Goal: Entertainment & Leisure: Consume media (video, audio)

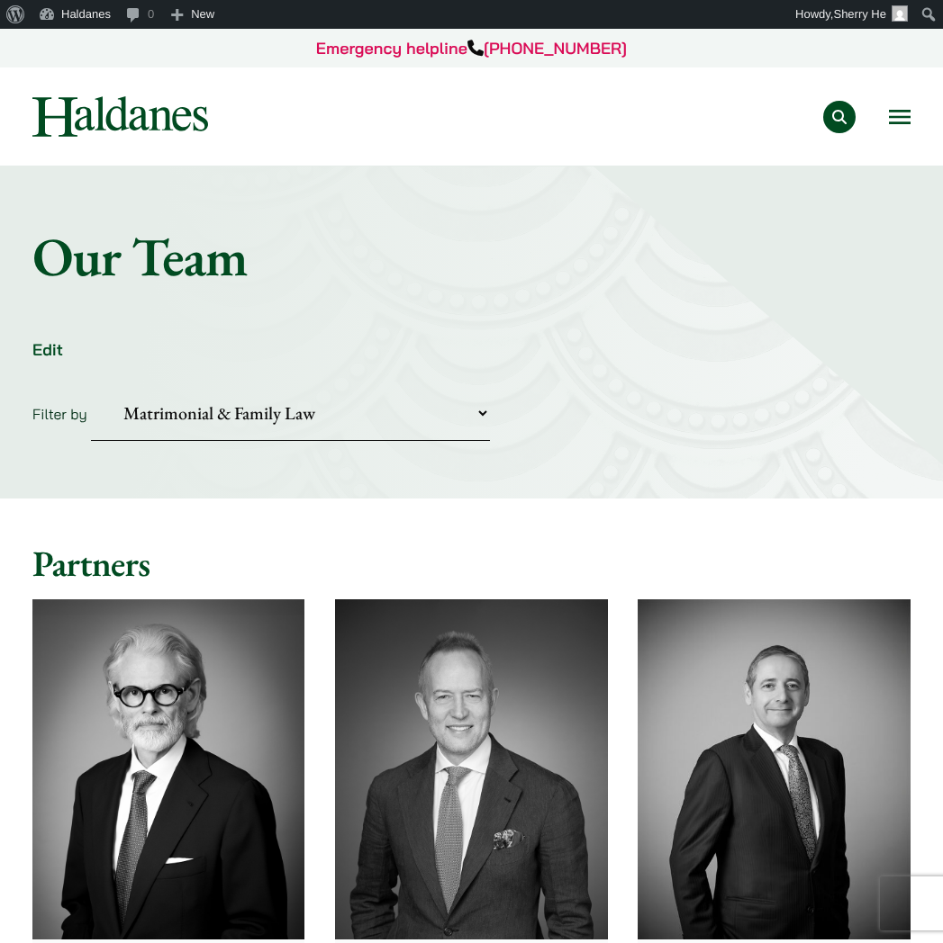
select select "divorce-and-family-law"
click at [904, 111] on button "Open menu" at bounding box center [900, 117] width 22 height 14
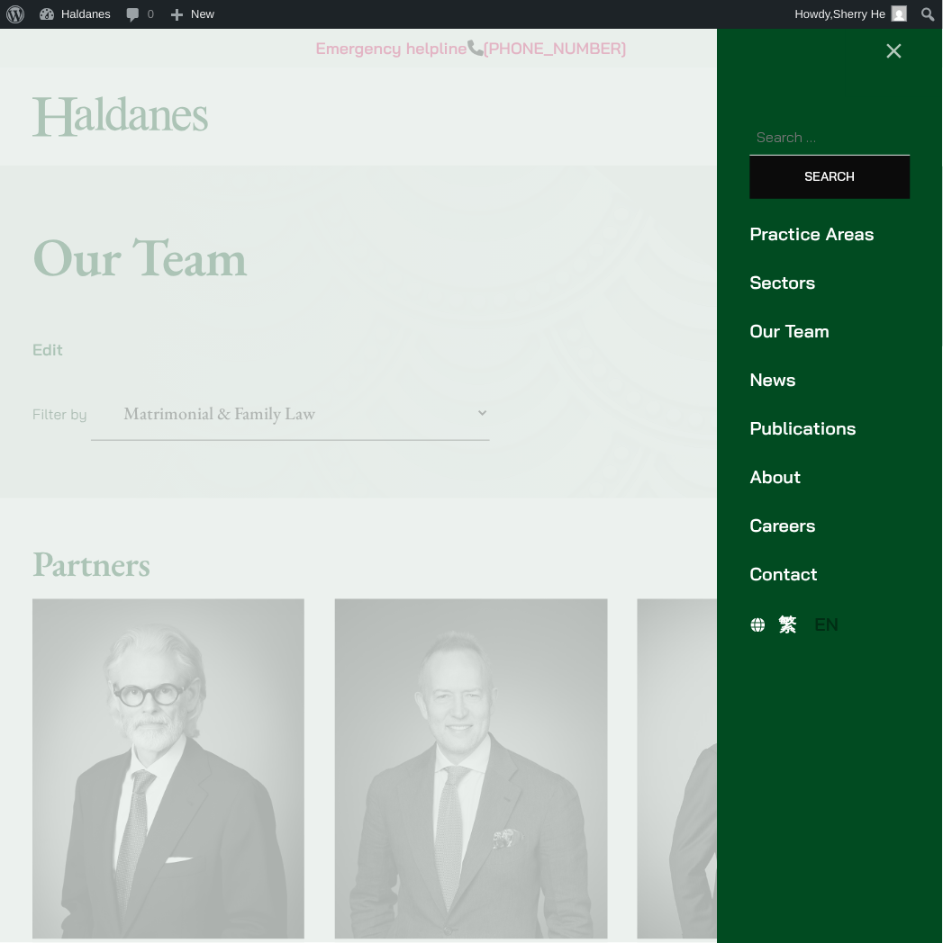
click at [789, 361] on ul "Practice Areas Sectors Our Team News Publications About Careers Contact" at bounding box center [829, 404] width 225 height 367
click at [779, 390] on link "News" at bounding box center [830, 379] width 160 height 27
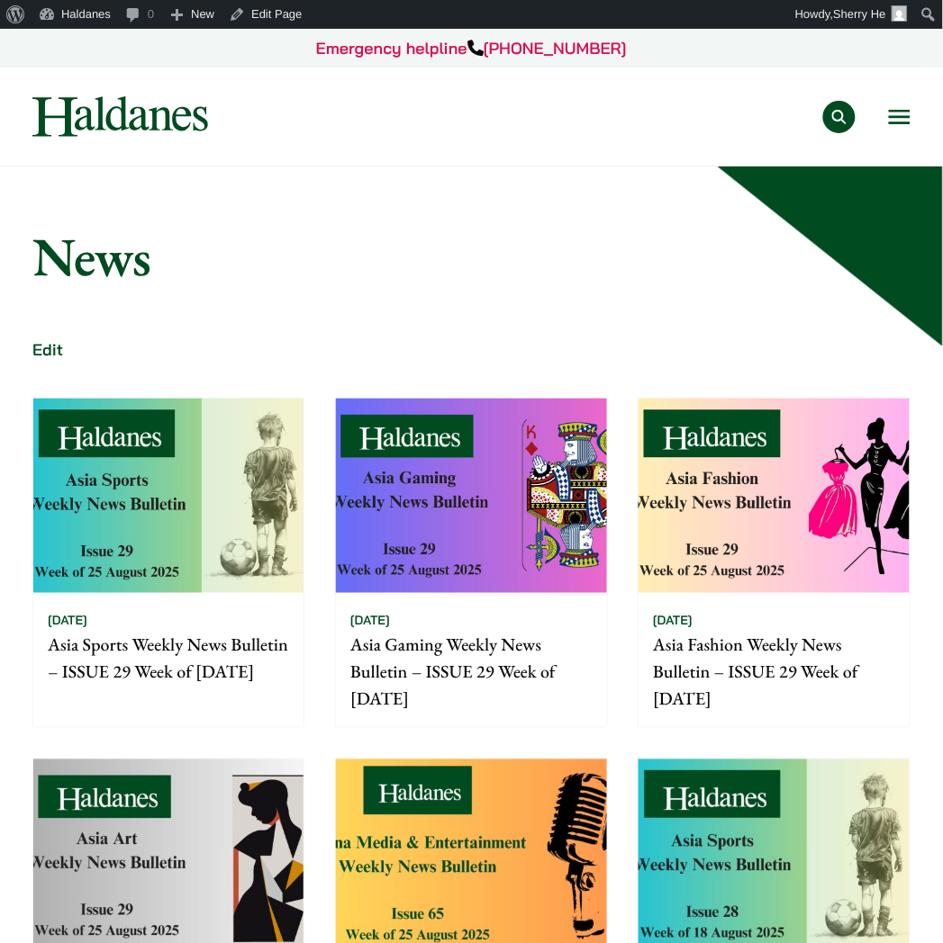
click at [889, 131] on div "Practice Areas Antitrust and Competition Law Civil Litigation & Dispute Resolut…" at bounding box center [575, 117] width 672 height 32
click at [900, 112] on button "Open menu" at bounding box center [900, 117] width 22 height 14
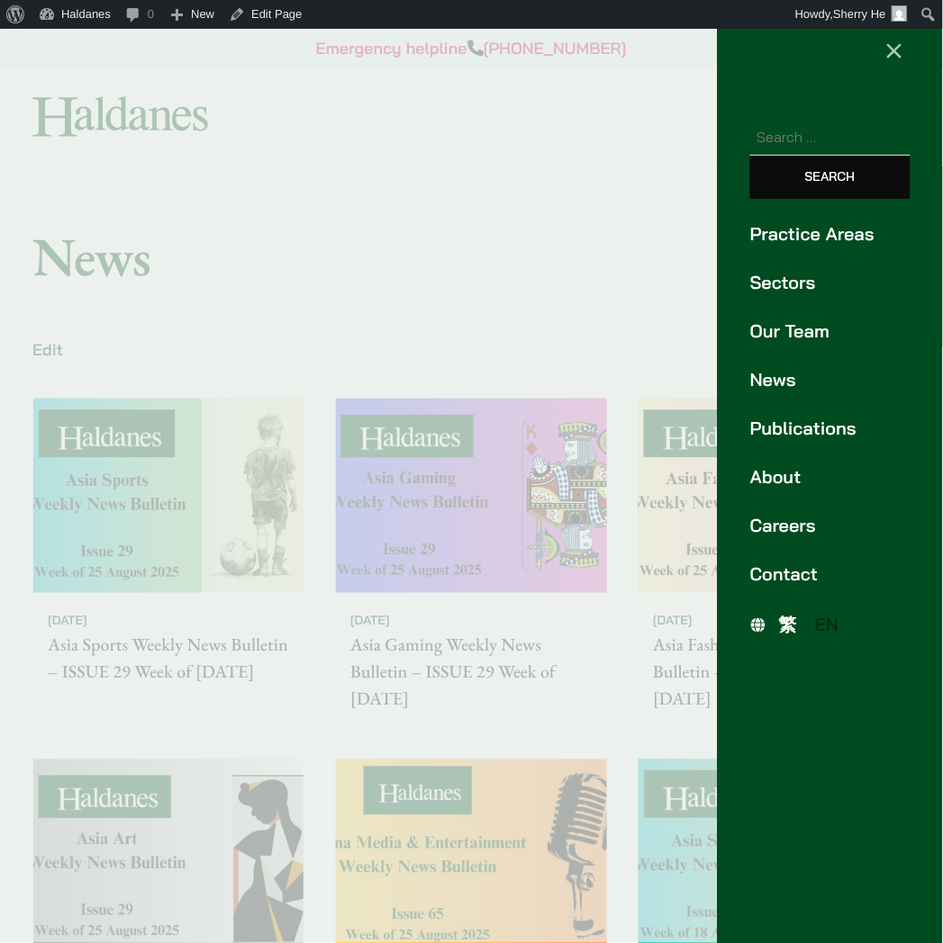
click at [780, 426] on link "Publications" at bounding box center [830, 428] width 160 height 27
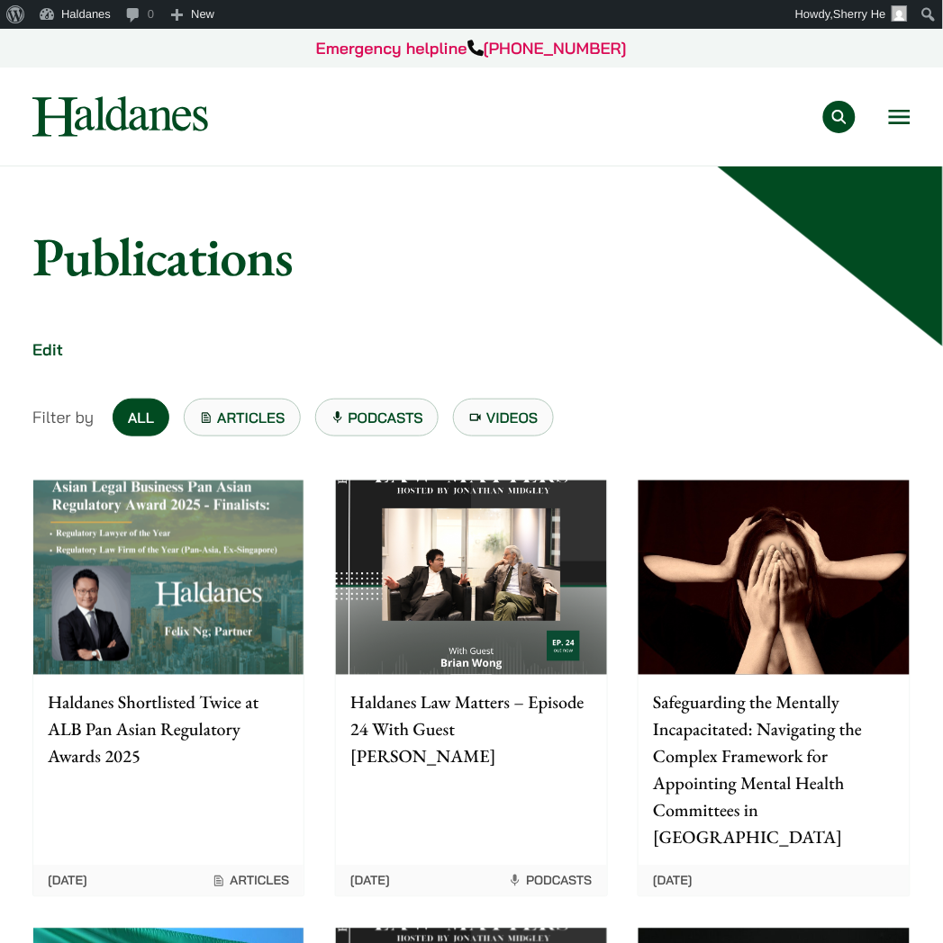
click at [355, 403] on link "Podcasts" at bounding box center [377, 418] width 124 height 38
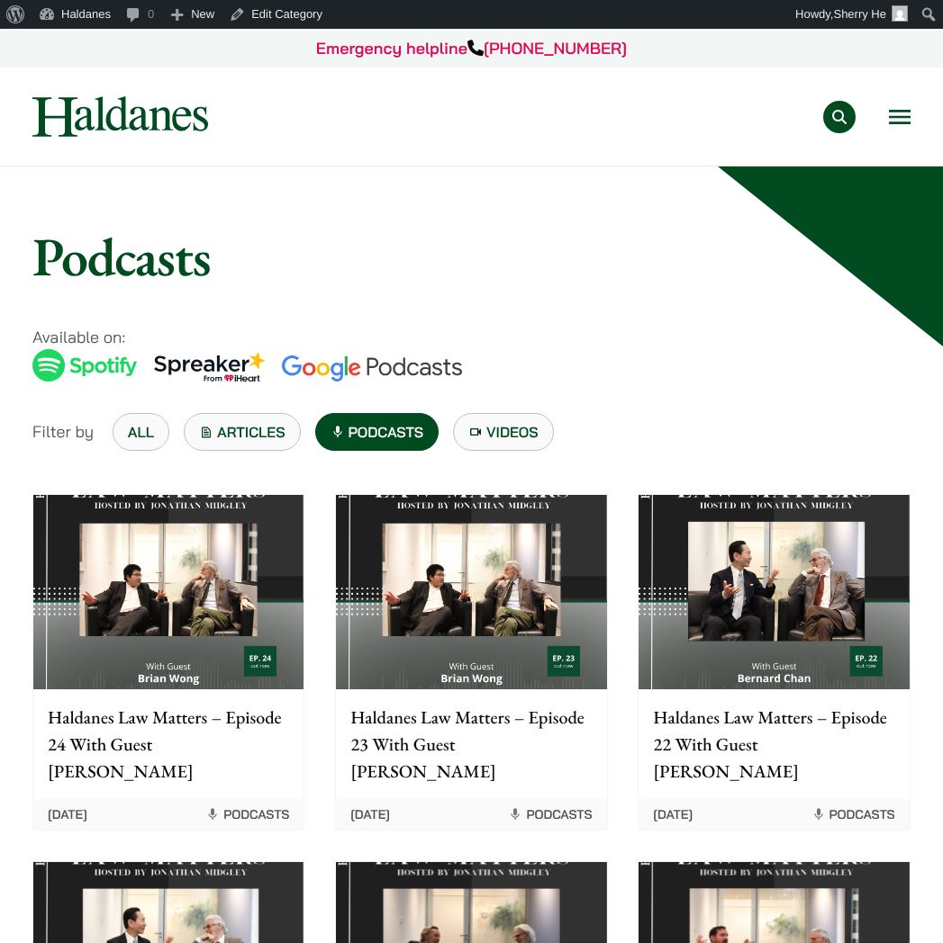
scroll to position [100, 0]
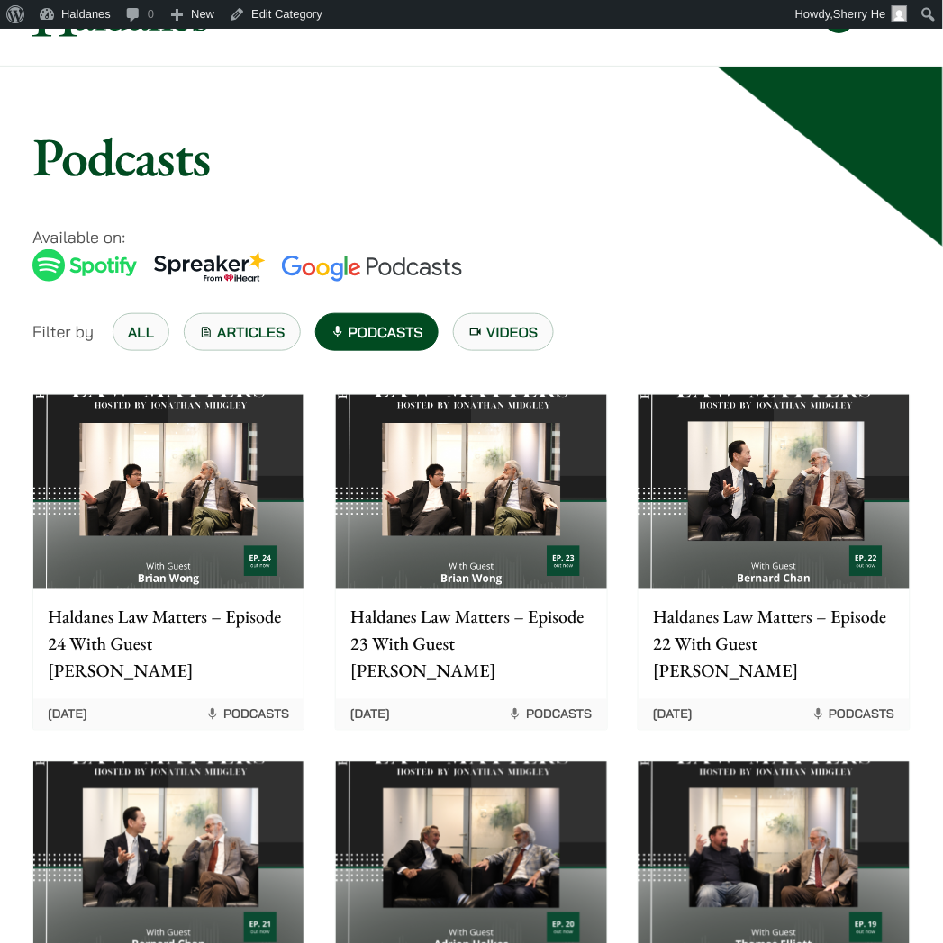
click at [266, 508] on img at bounding box center [168, 492] width 270 height 194
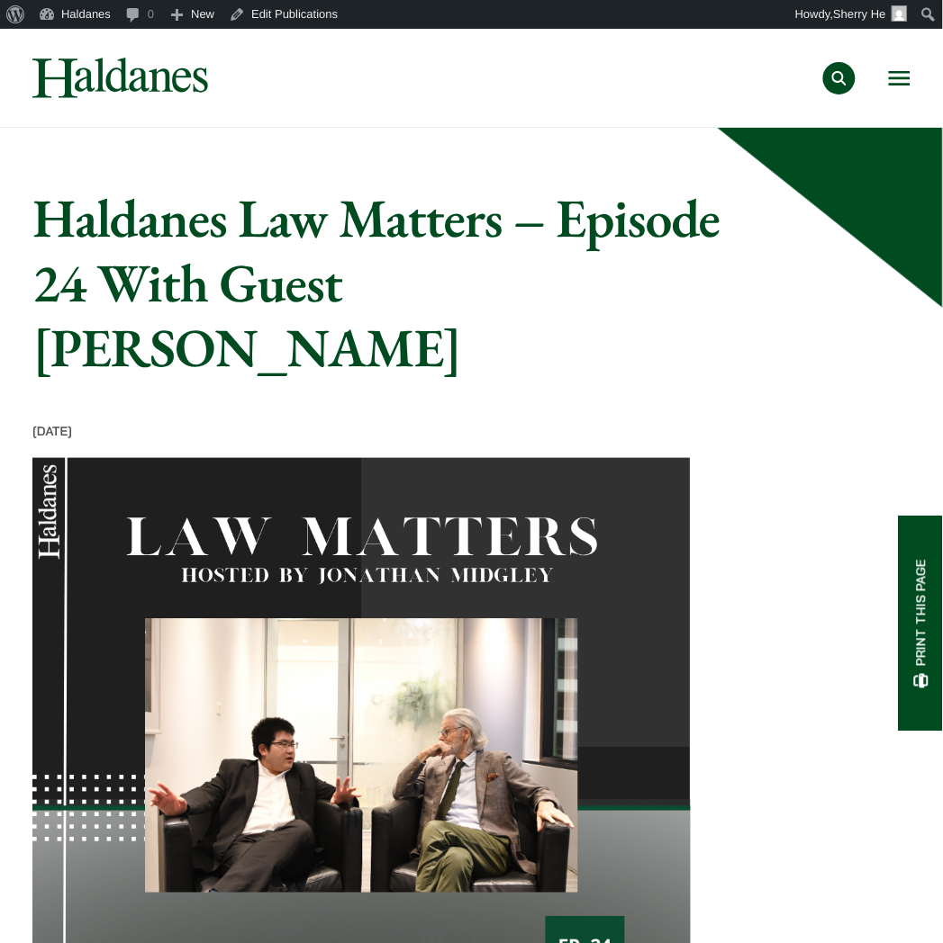
drag, startPoint x: 40, startPoint y: 232, endPoint x: 708, endPoint y: 349, distance: 678.1
click at [708, 349] on article "Home » Publications » Haldanes Law Matters – Episode 24 With Guest Brian Wong H…" at bounding box center [471, 918] width 878 height 1466
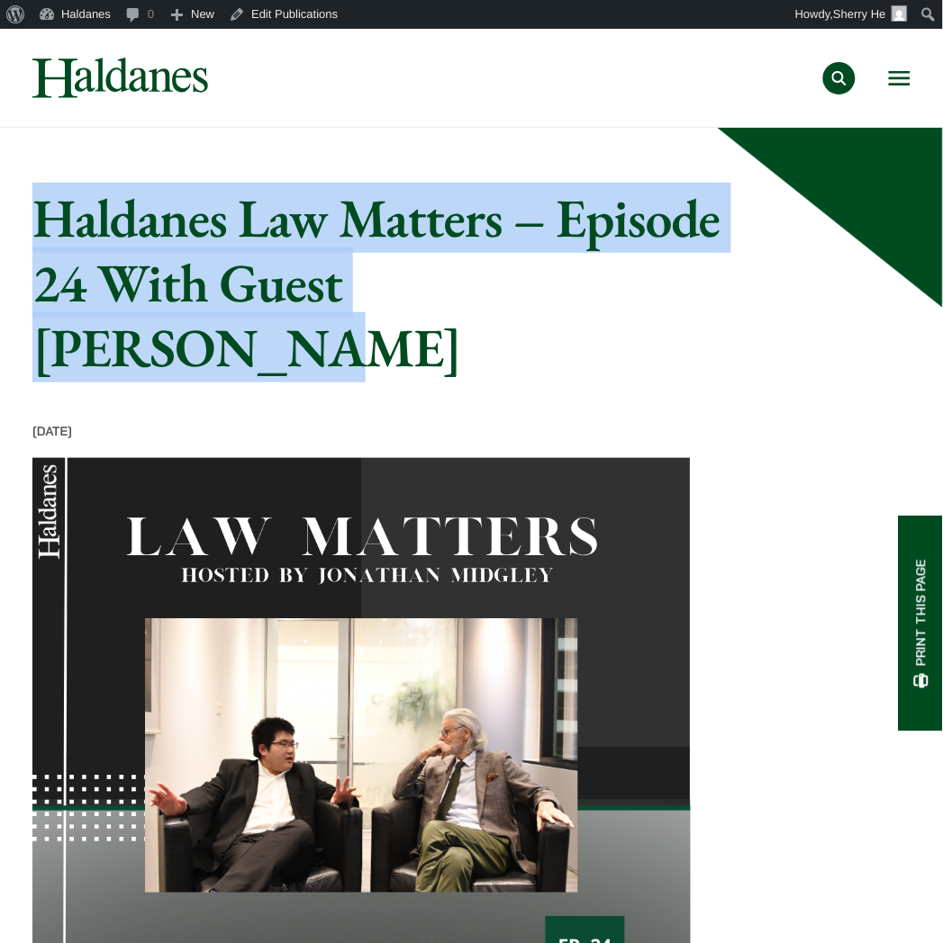
drag, startPoint x: 52, startPoint y: 212, endPoint x: 761, endPoint y: 275, distance: 711.3
click at [761, 275] on h1 "Haldanes Law Matters – Episode 24 With Guest [PERSON_NAME]" at bounding box center [403, 282] width 743 height 194
copy h1 "Haldanes Law Matters – Episode 24 With Guest [PERSON_NAME]"
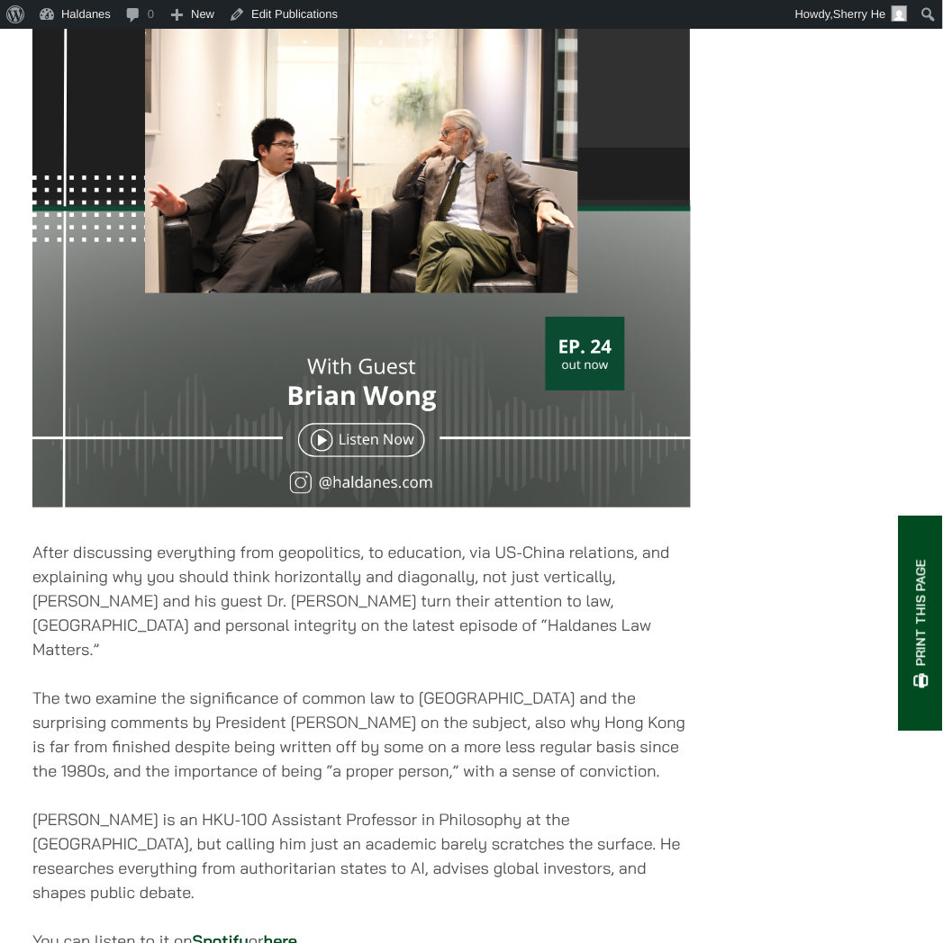
scroll to position [699, 0]
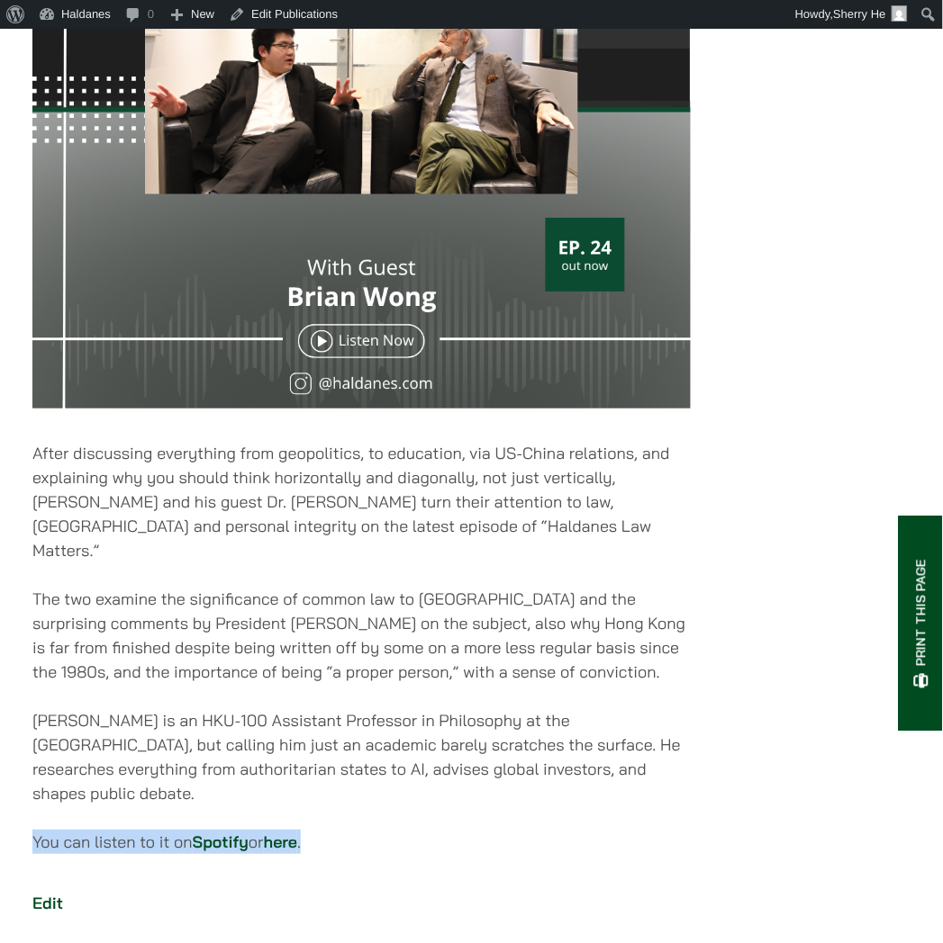
drag, startPoint x: 32, startPoint y: 730, endPoint x: 389, endPoint y: 739, distance: 357.5
click at [389, 830] on p "You can listen to it on Spotify or here ." at bounding box center [361, 842] width 658 height 24
copy p "You can listen to it on Spotify or here ."
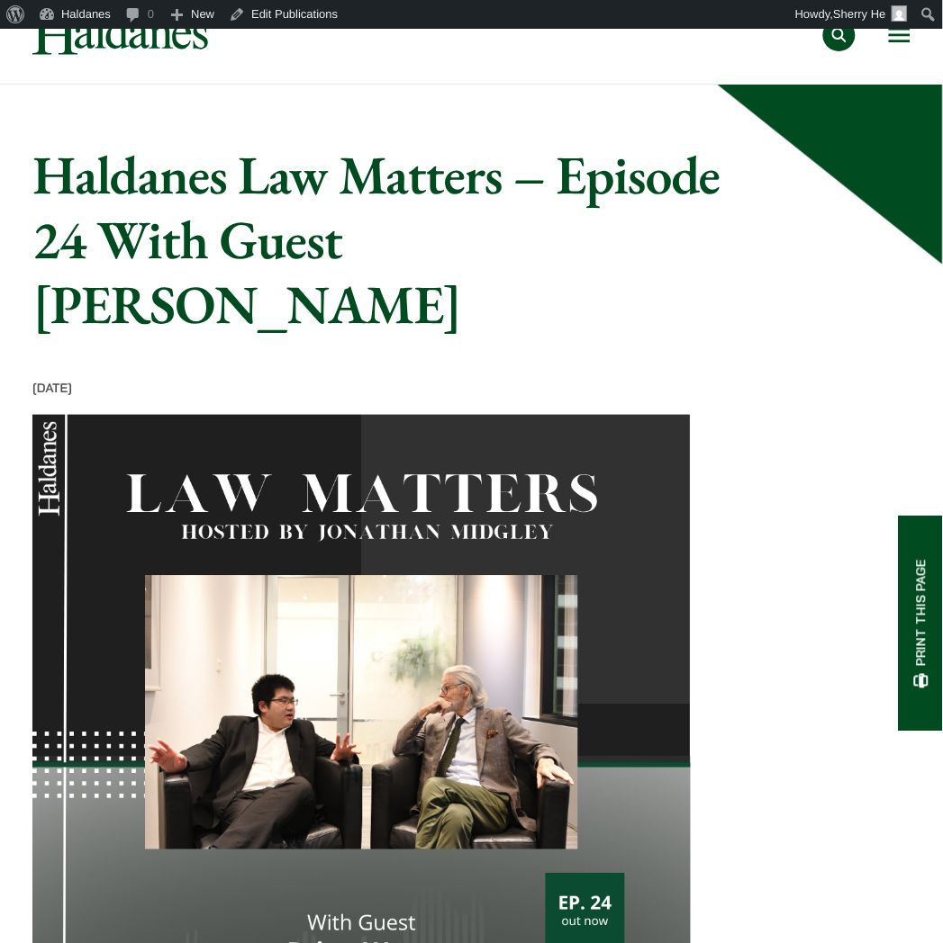
scroll to position [0, 0]
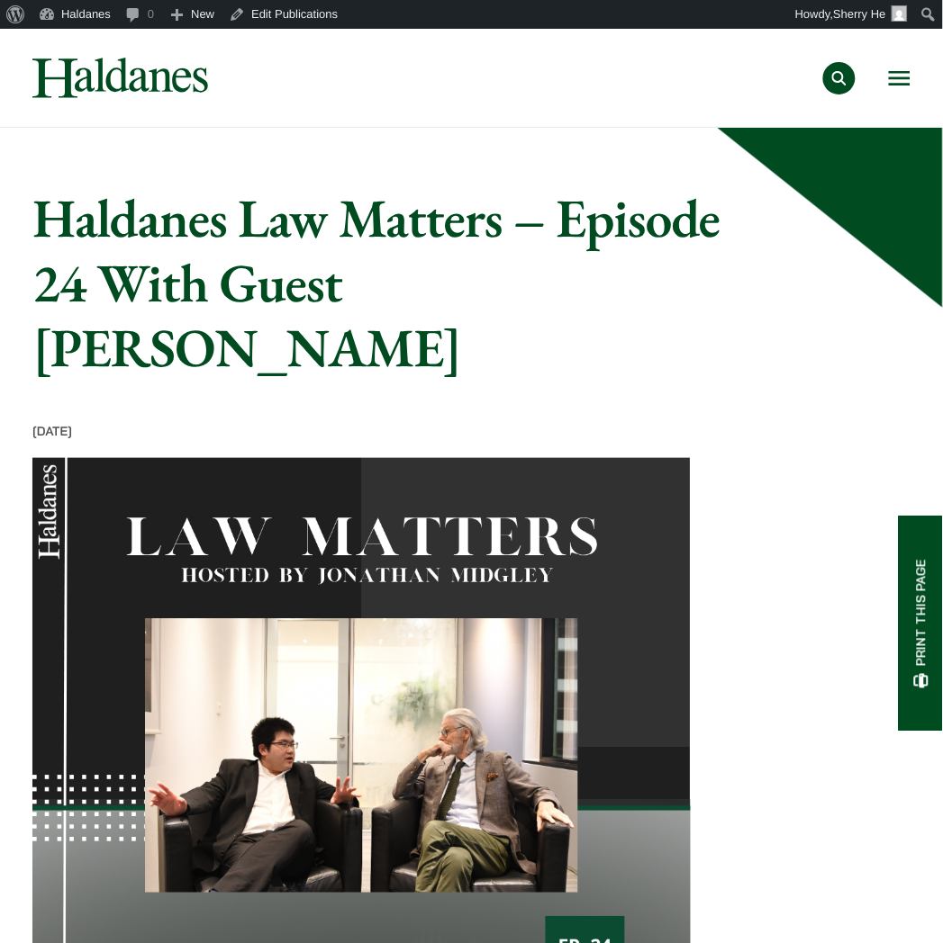
click at [163, 78] on img at bounding box center [120, 78] width 176 height 41
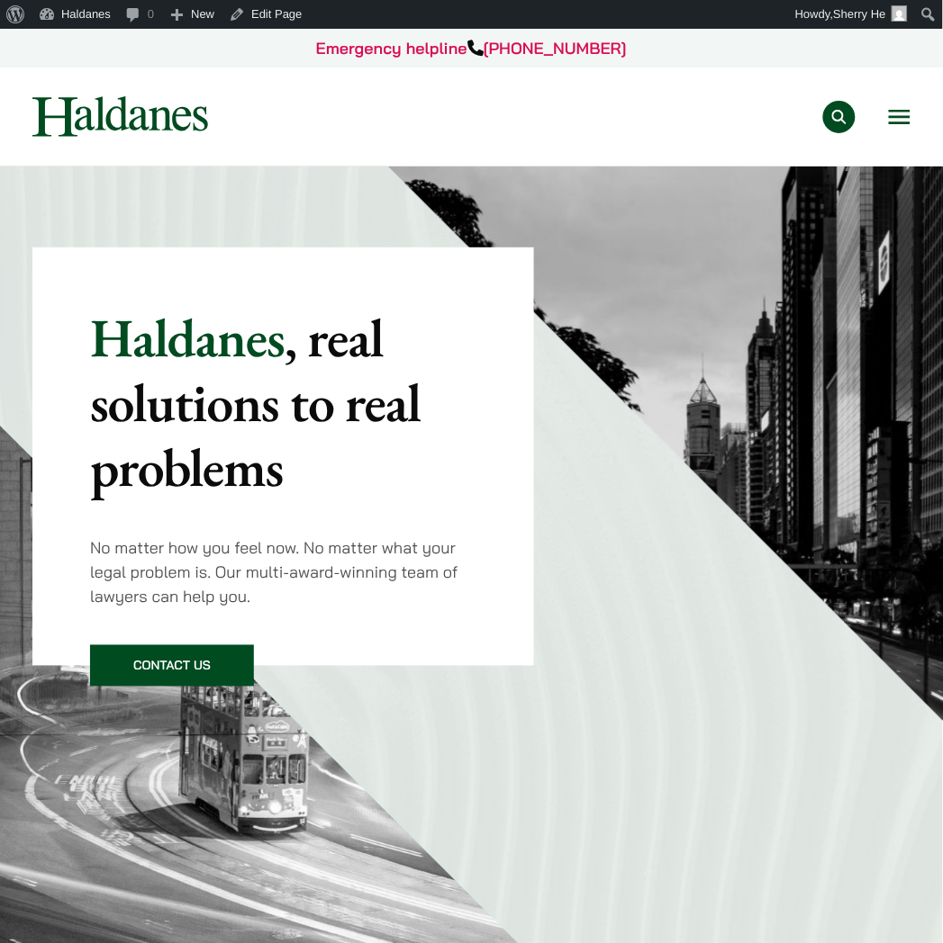
click at [894, 111] on button "Open menu" at bounding box center [900, 117] width 22 height 14
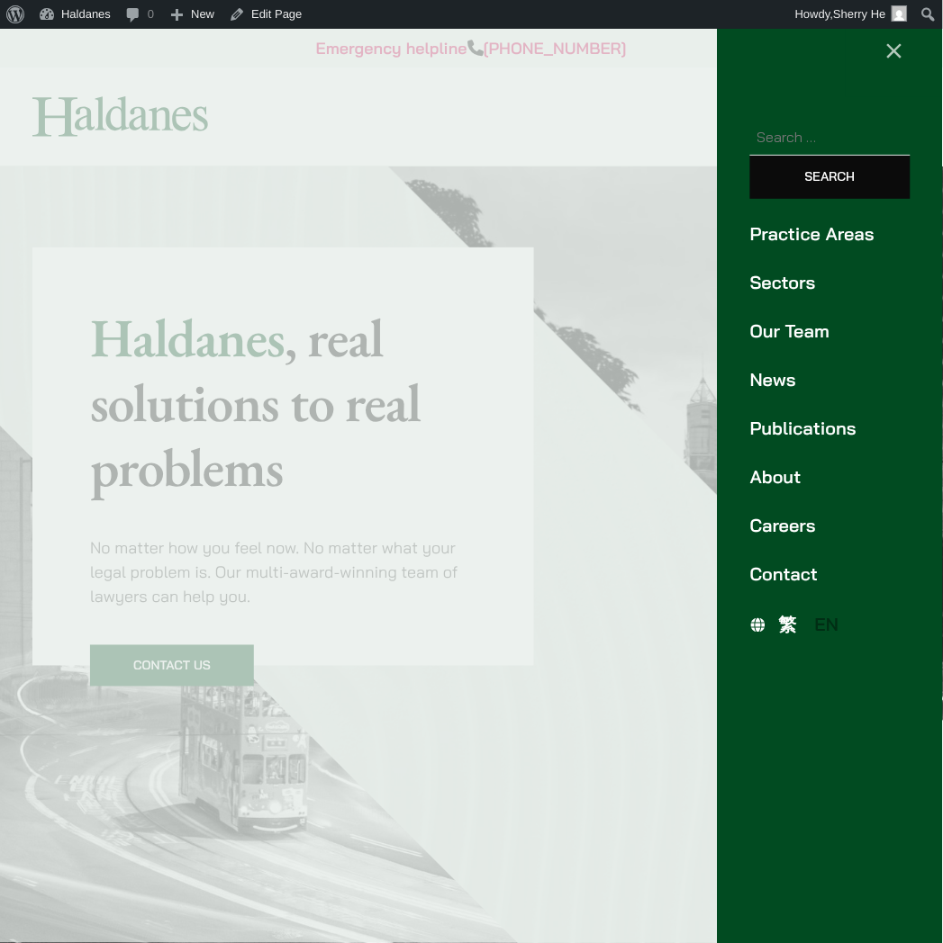
click at [807, 430] on link "Publications" at bounding box center [830, 428] width 160 height 27
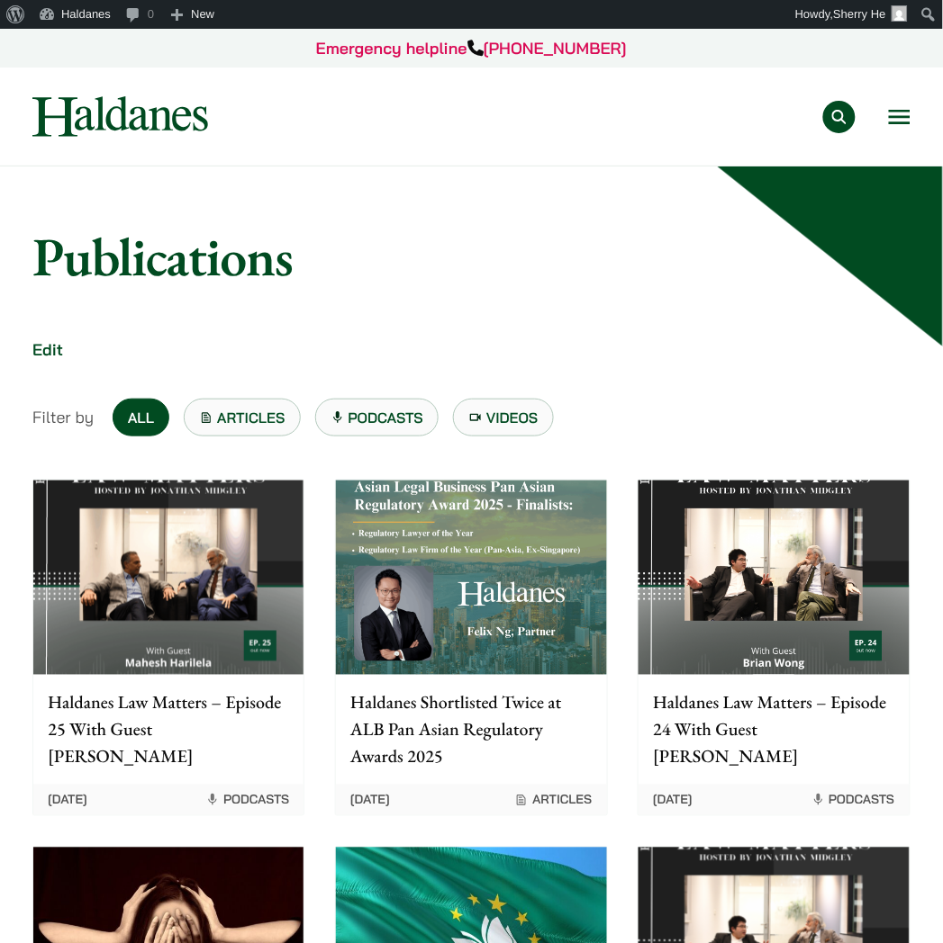
click at [110, 585] on img at bounding box center [168, 578] width 270 height 194
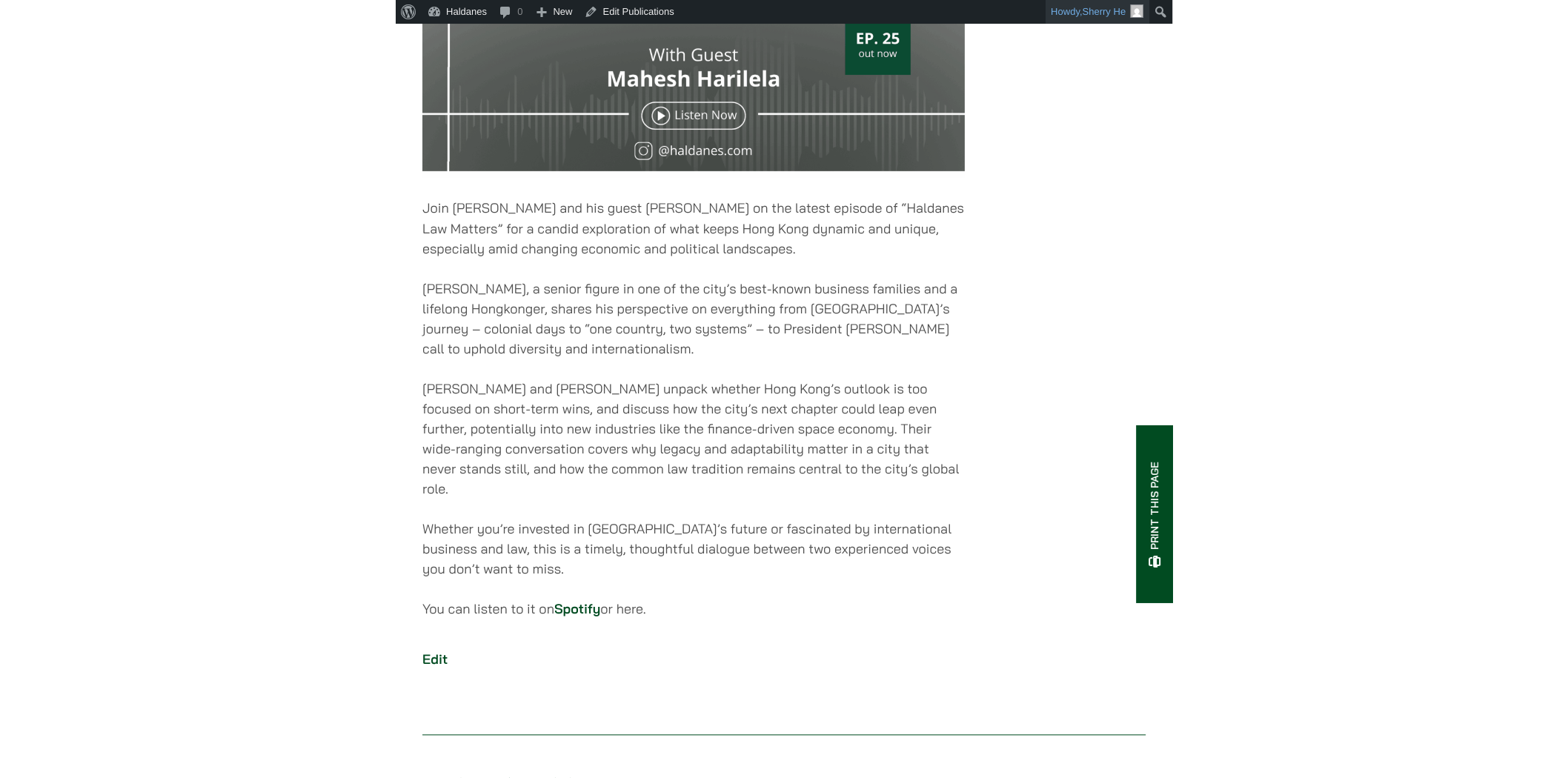
scroll to position [753, 0]
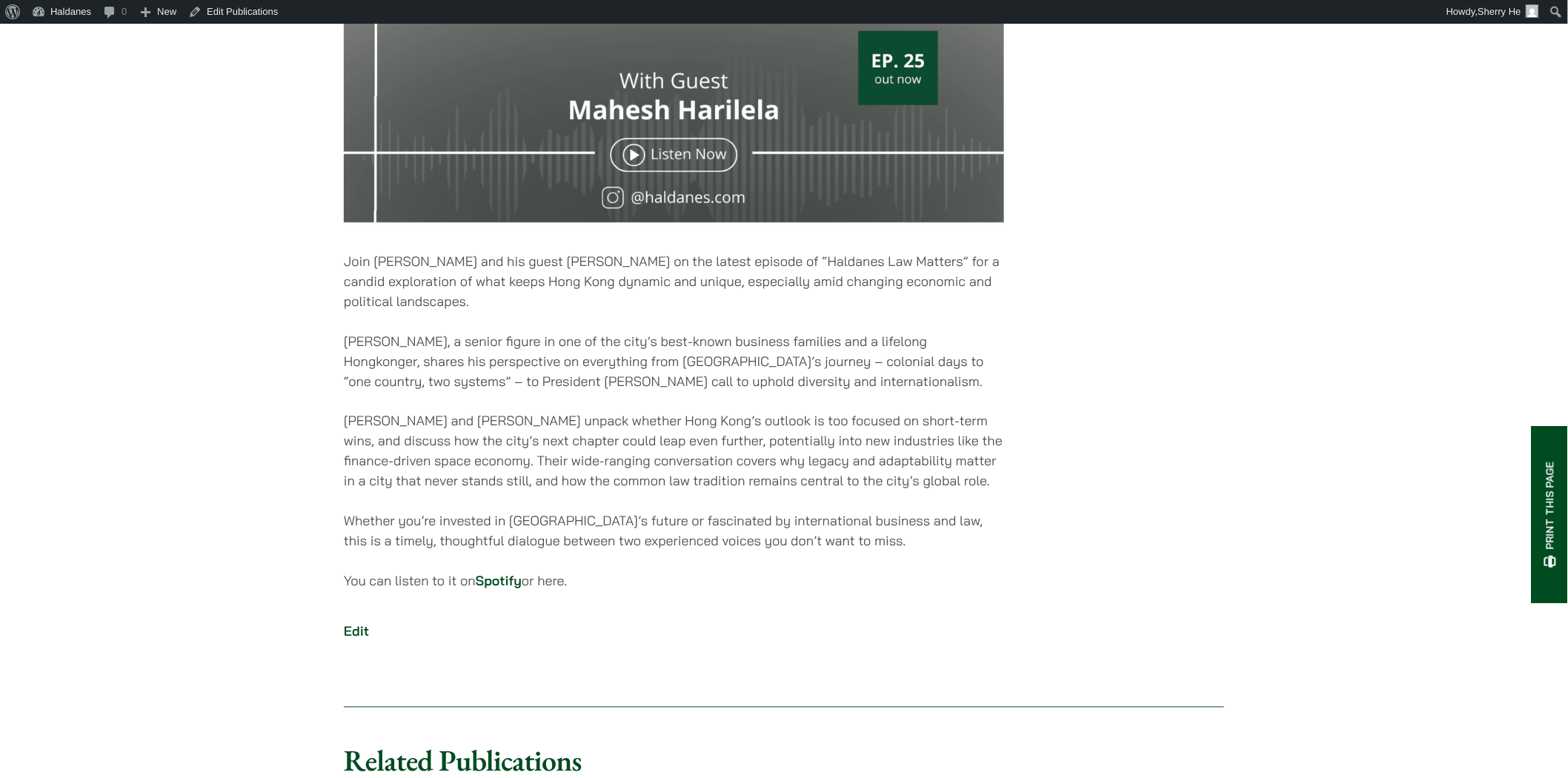
click at [775, 304] on p "Join [PERSON_NAME] and his guest [PERSON_NAME] on the latest episode of “Haldan…" at bounding box center [674, 281] width 660 height 60
